Goal: Task Accomplishment & Management: Manage account settings

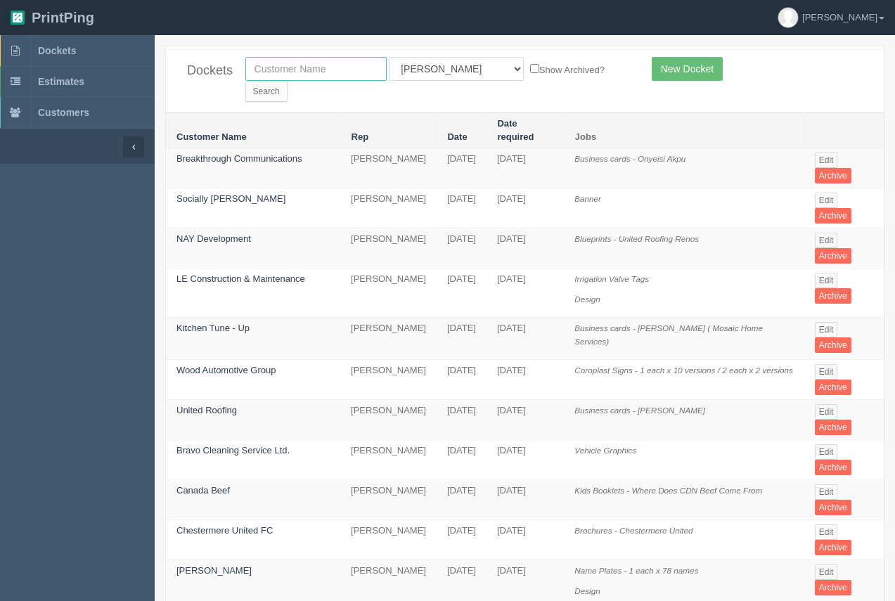
click at [295, 75] on input "text" at bounding box center [315, 69] width 141 height 24
type input "Kidsport"
click at [569, 53] on div "Dockets [GEOGRAPHIC_DATA] All Users [PERSON_NAME] Test 1 [PERSON_NAME] [PERSON_…" at bounding box center [525, 79] width 718 height 66
click at [288, 81] on input "Search" at bounding box center [266, 91] width 42 height 21
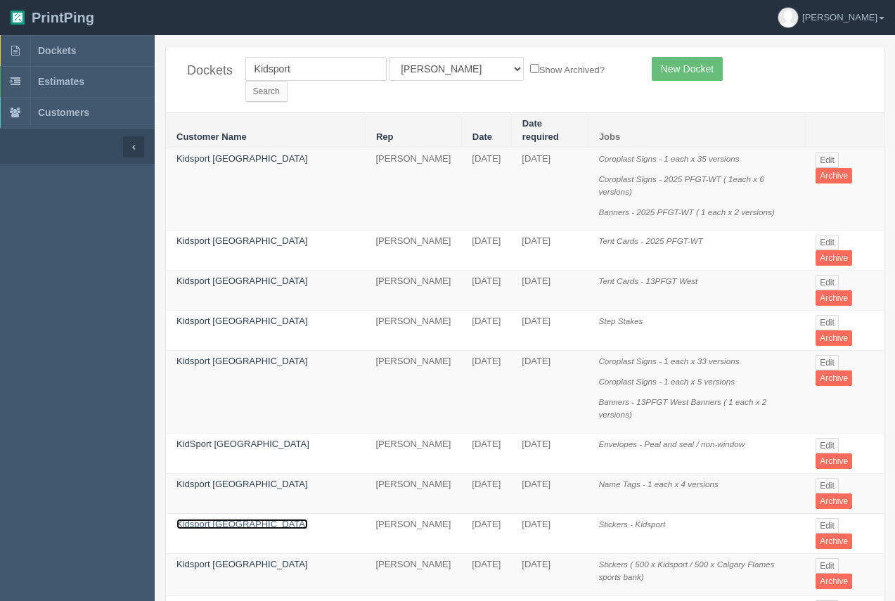
click at [202, 519] on link "Kidsport [GEOGRAPHIC_DATA]" at bounding box center [241, 524] width 131 height 11
drag, startPoint x: 202, startPoint y: 467, endPoint x: 218, endPoint y: 367, distance: 101.0
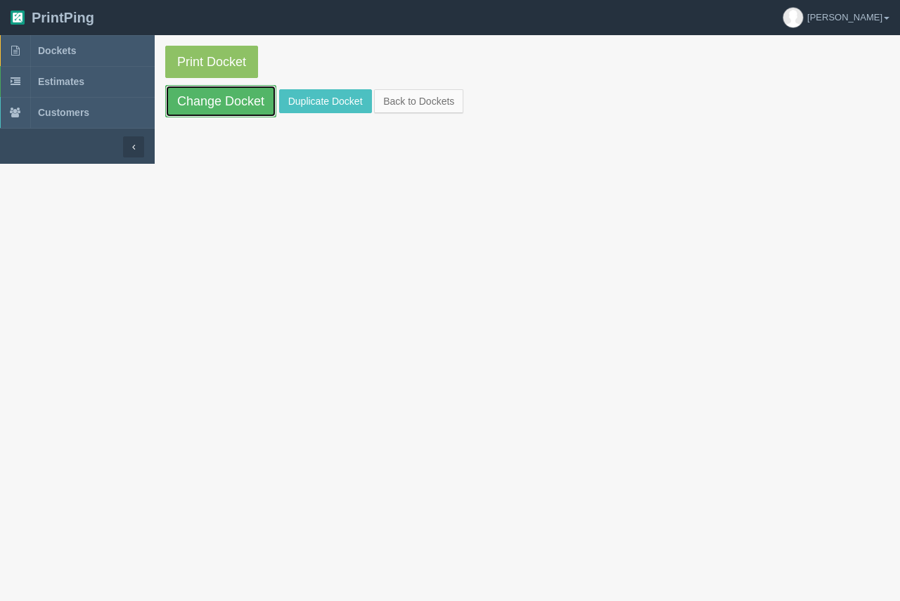
click at [243, 101] on link "Change Docket" at bounding box center [220, 101] width 111 height 32
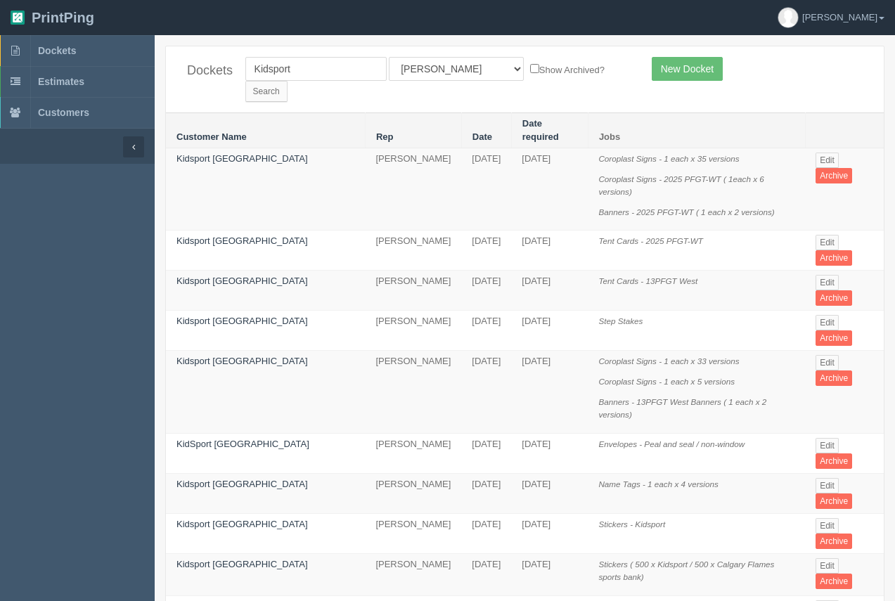
click at [231, 600] on link "Kidsport [GEOGRAPHIC_DATA]" at bounding box center [241, 606] width 131 height 11
drag, startPoint x: 231, startPoint y: 549, endPoint x: 221, endPoint y: 405, distance: 144.5
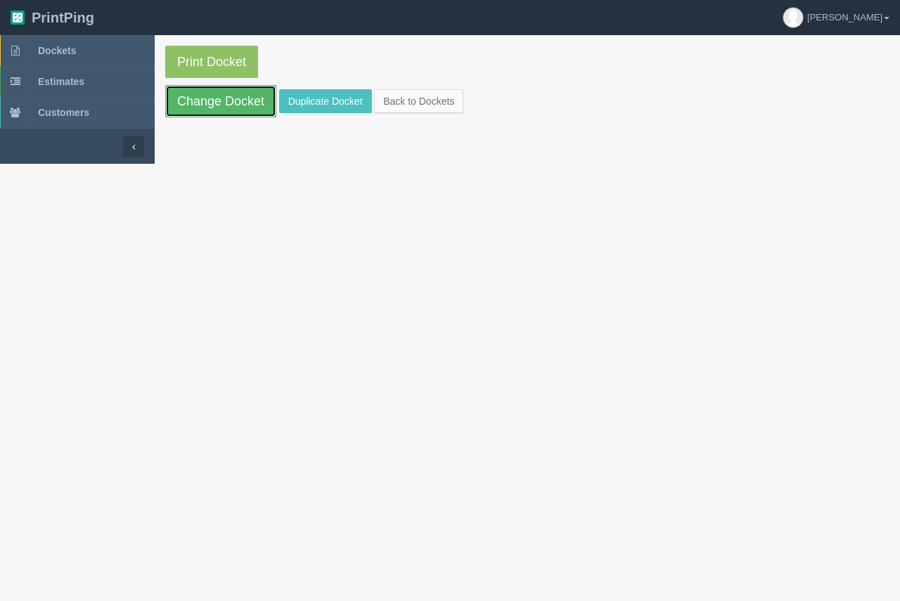
click at [230, 106] on link "Change Docket" at bounding box center [220, 101] width 111 height 32
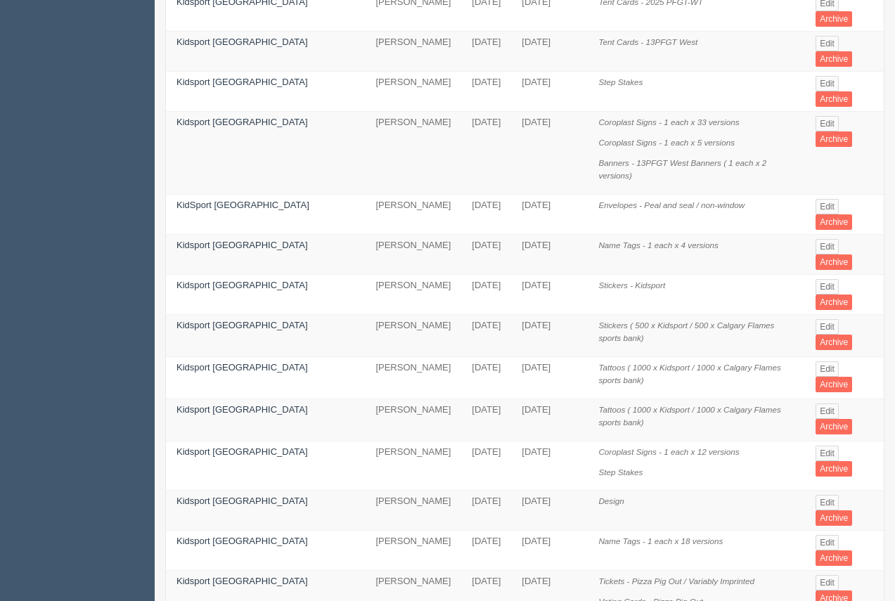
scroll to position [253, 0]
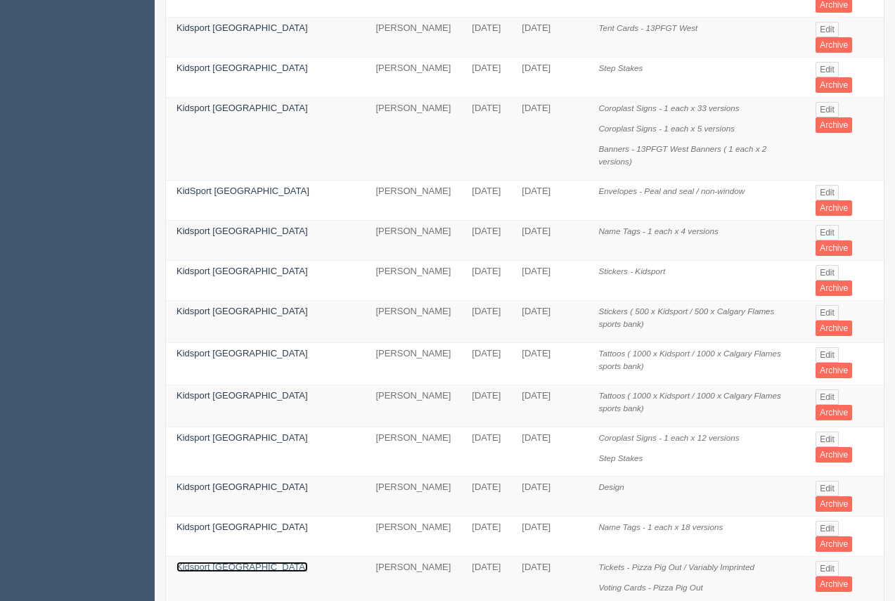
click at [201, 562] on link "Kidsport Calgary" at bounding box center [241, 567] width 131 height 11
drag, startPoint x: 201, startPoint y: 509, endPoint x: 238, endPoint y: 202, distance: 309.4
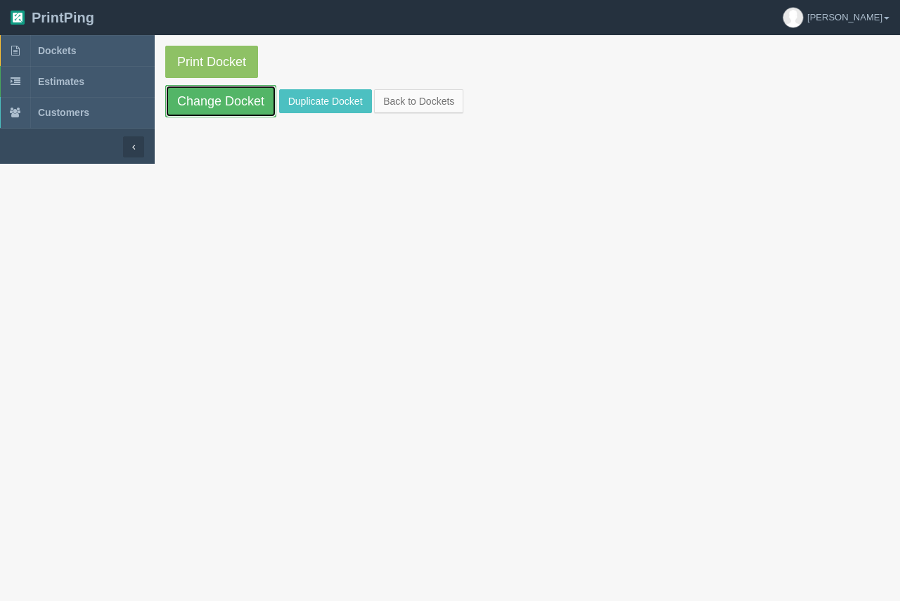
click at [223, 103] on link "Change Docket" at bounding box center [220, 101] width 111 height 32
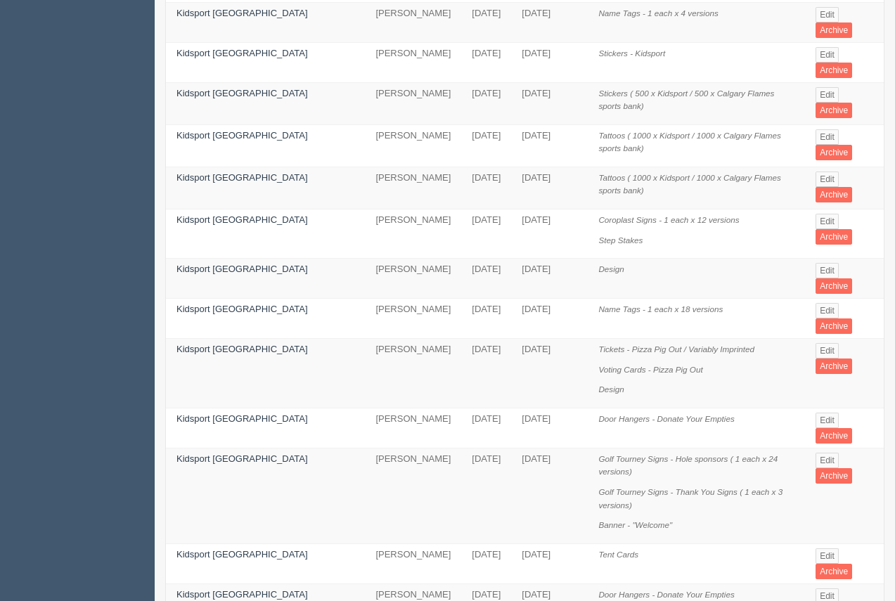
scroll to position [499, 0]
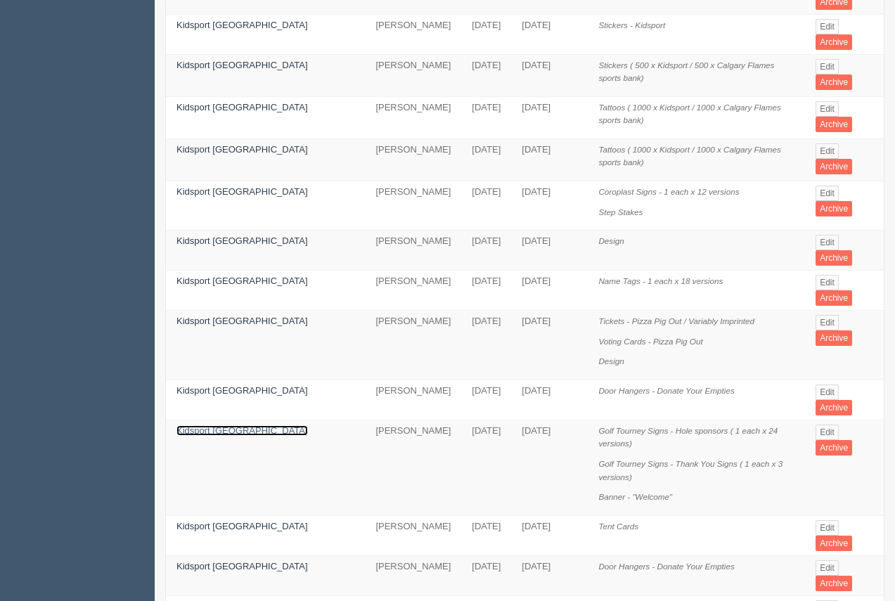
click at [183, 425] on link "Kidsport Calgary" at bounding box center [241, 430] width 131 height 11
drag, startPoint x: 183, startPoint y: 375, endPoint x: 181, endPoint y: 355, distance: 19.8
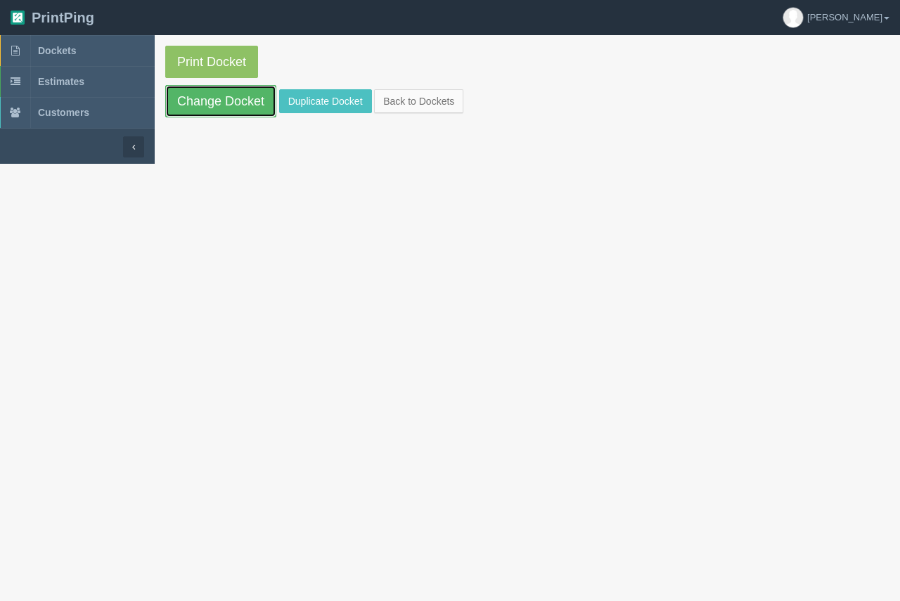
click at [197, 114] on link "Change Docket" at bounding box center [220, 101] width 111 height 32
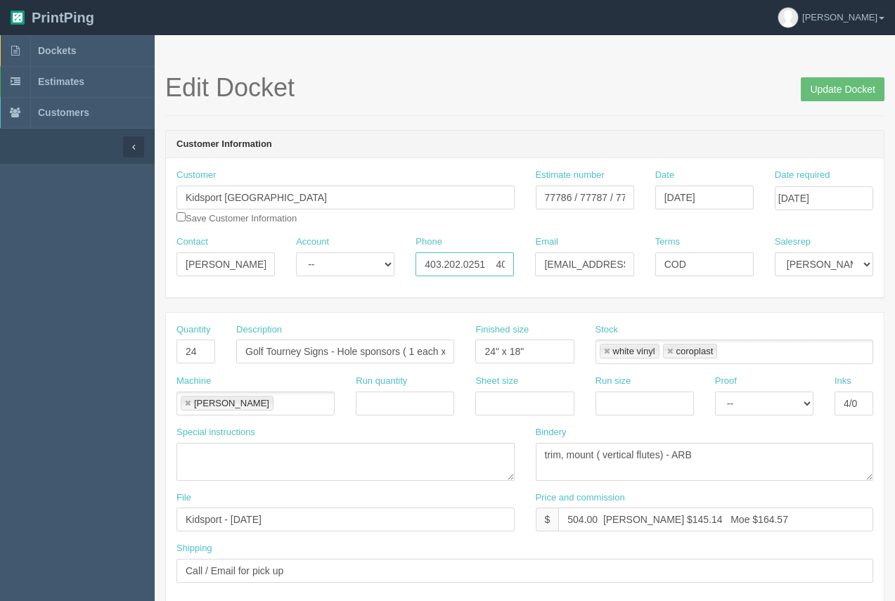
scroll to position [0, 51]
drag, startPoint x: 486, startPoint y: 265, endPoint x: 526, endPoint y: 267, distance: 39.4
click at [540, 265] on div "Contact Kevin Account -- Existing Client Allrush Client Rep Client Phone 403.20…" at bounding box center [525, 260] width 718 height 51
